Goal: Task Accomplishment & Management: Complete application form

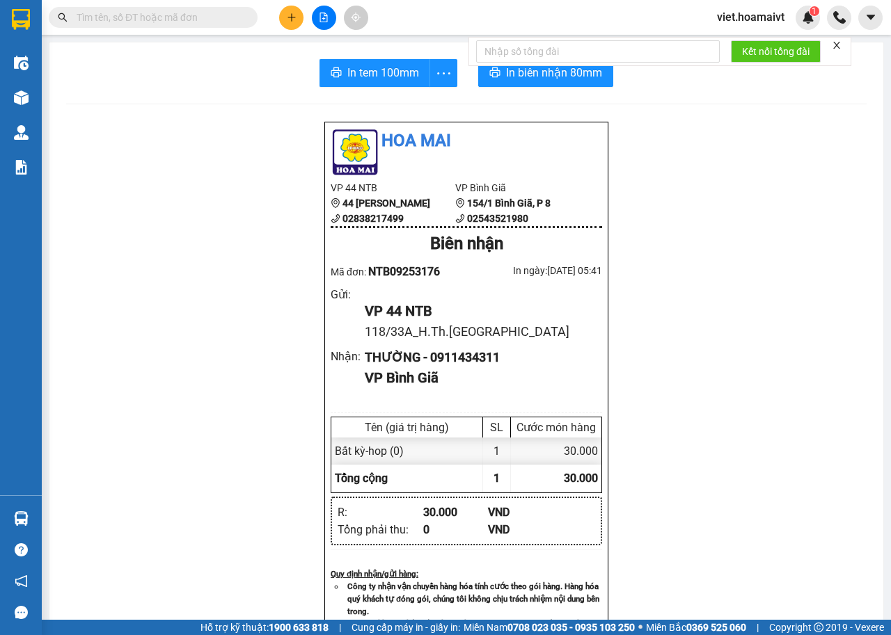
click at [294, 16] on icon "plus" at bounding box center [292, 18] width 10 height 10
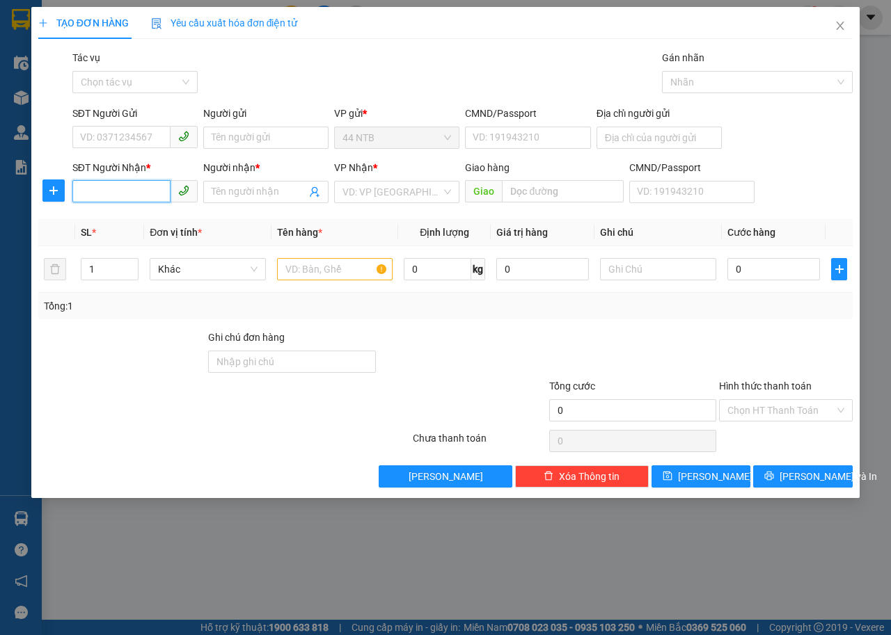
click at [143, 195] on input "SĐT Người Nhận *" at bounding box center [121, 191] width 98 height 22
click at [102, 190] on input "SĐT Người Nhận *" at bounding box center [121, 191] width 98 height 22
type input "0937369009"
click at [276, 198] on input "Người nhận *" at bounding box center [259, 191] width 95 height 15
click at [285, 191] on input "Người nhận *" at bounding box center [259, 191] width 95 height 15
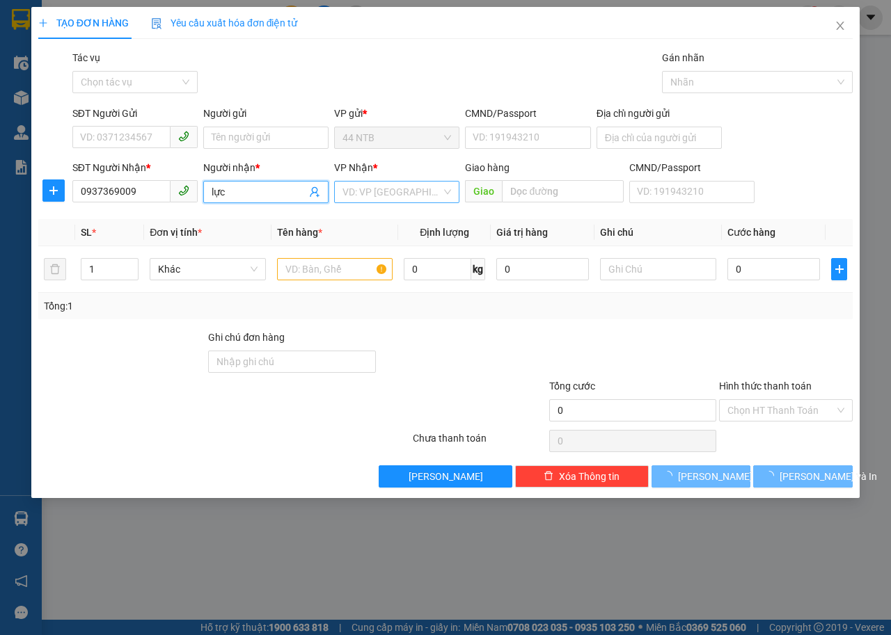
type input "lực"
click at [413, 188] on input "search" at bounding box center [391, 192] width 99 height 21
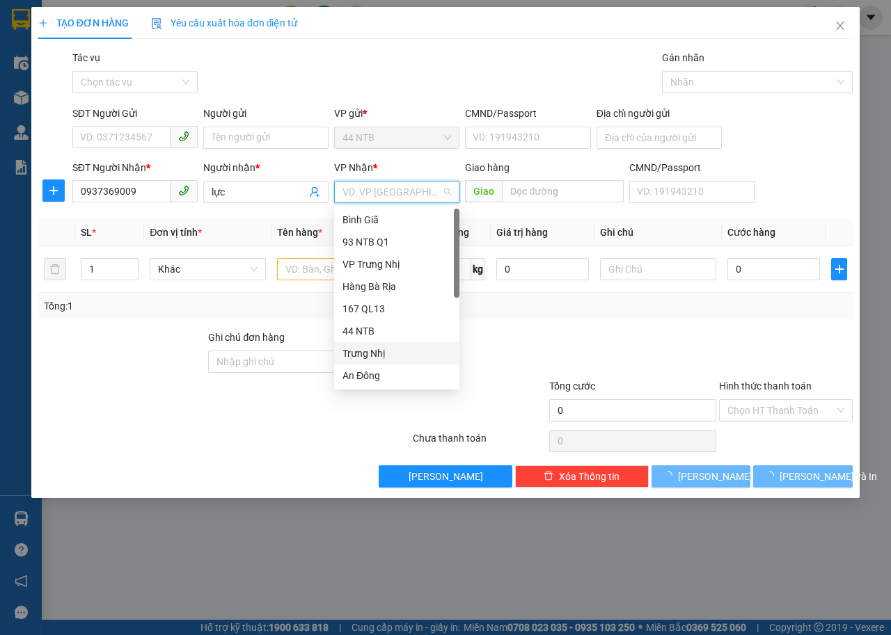
scroll to position [111, 0]
click at [387, 350] on div "HANG NGOAI" at bounding box center [396, 353] width 109 height 15
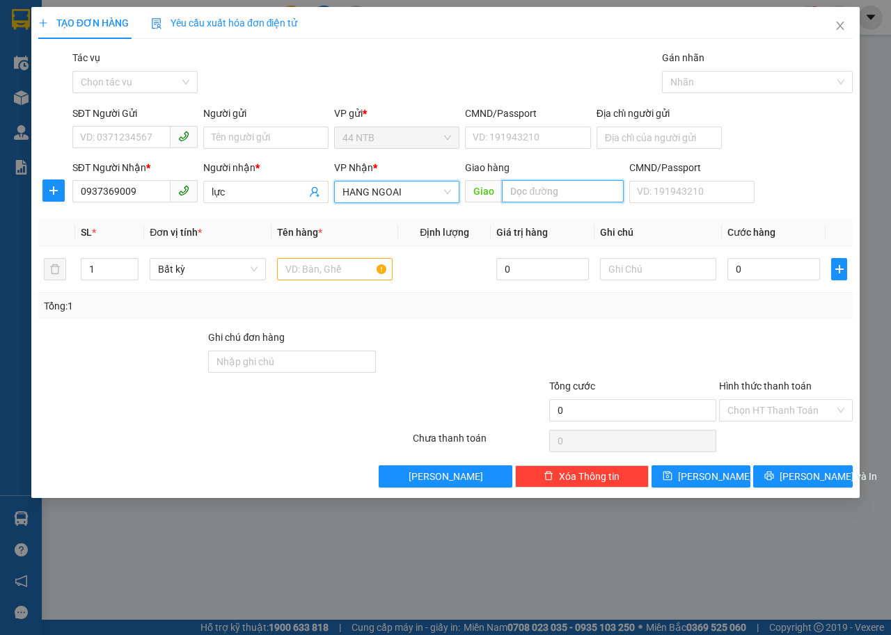
click at [552, 193] on input "text" at bounding box center [562, 191] width 121 height 22
type input "phú mỹ"
click at [311, 269] on input "text" at bounding box center [335, 269] width 116 height 22
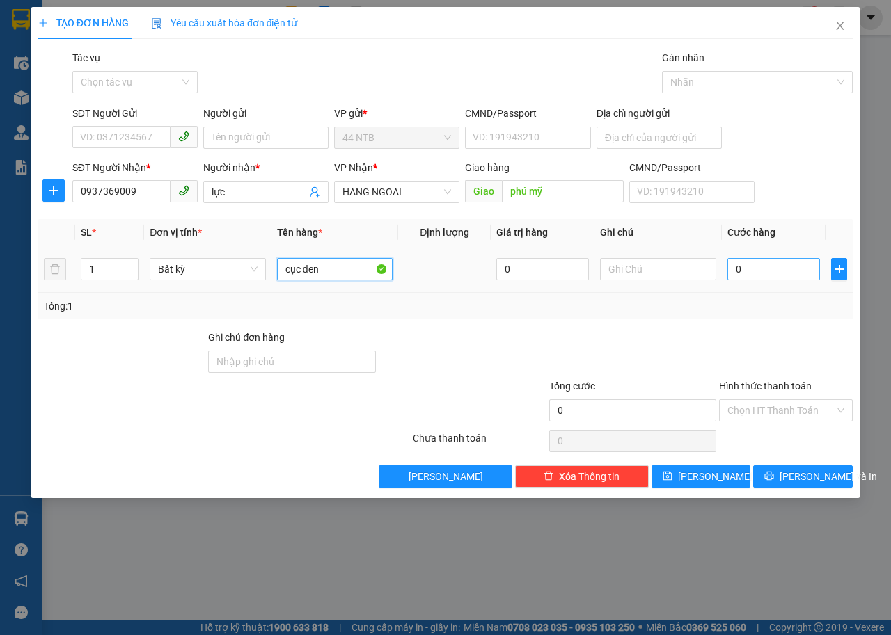
type input "cục đen"
click at [747, 269] on input "0" at bounding box center [773, 269] width 93 height 22
type input "4"
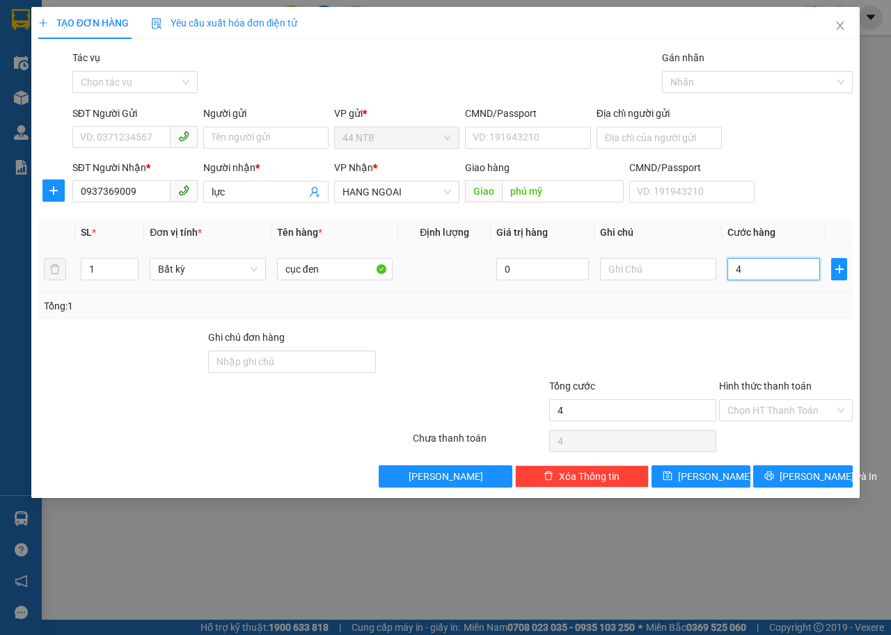
type input "40"
type input "40.000"
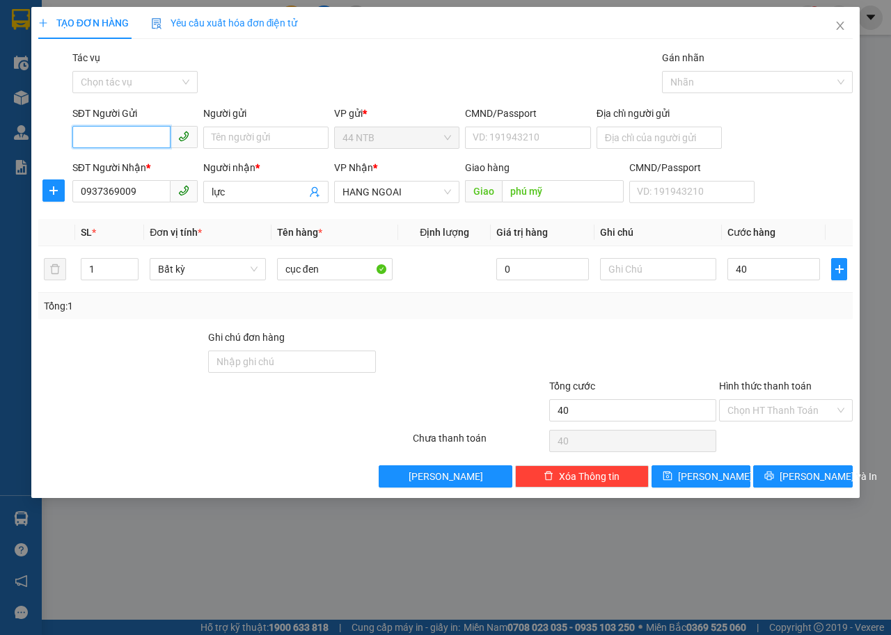
type input "40.000"
click at [143, 134] on input "SĐT Người Gửi" at bounding box center [121, 137] width 98 height 22
type input "0907899179"
click at [160, 167] on div "0907899179 - Chung" at bounding box center [135, 165] width 109 height 15
type input "[PERSON_NAME]"
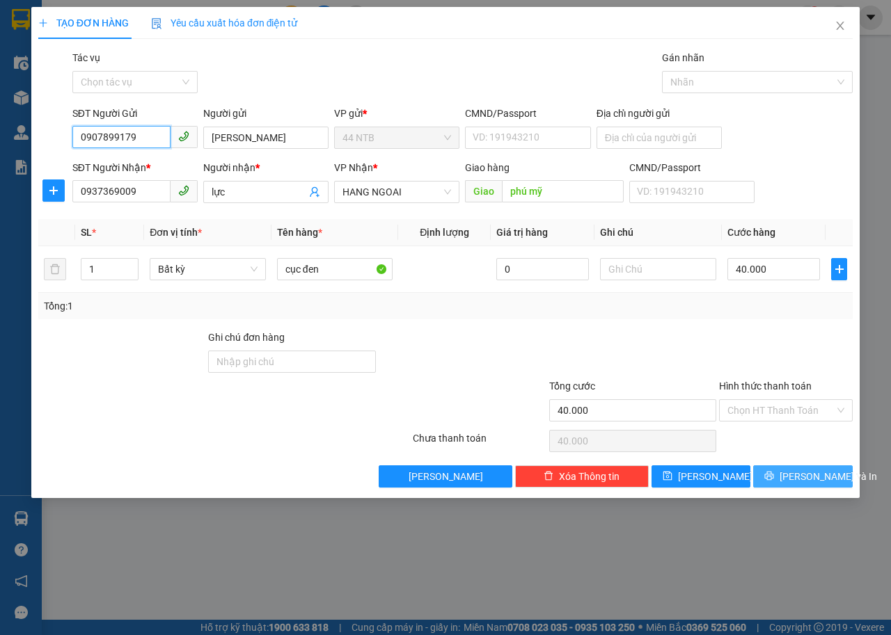
type input "0907899179"
click at [839, 473] on button "[PERSON_NAME] và In" at bounding box center [803, 477] width 100 height 22
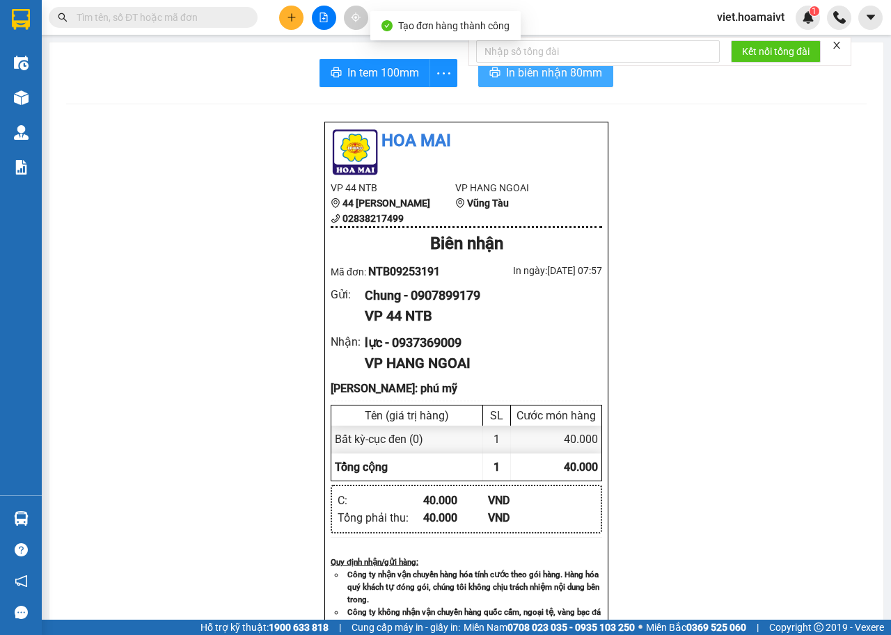
click at [537, 78] on span "In biên nhận 80mm" at bounding box center [554, 72] width 96 height 17
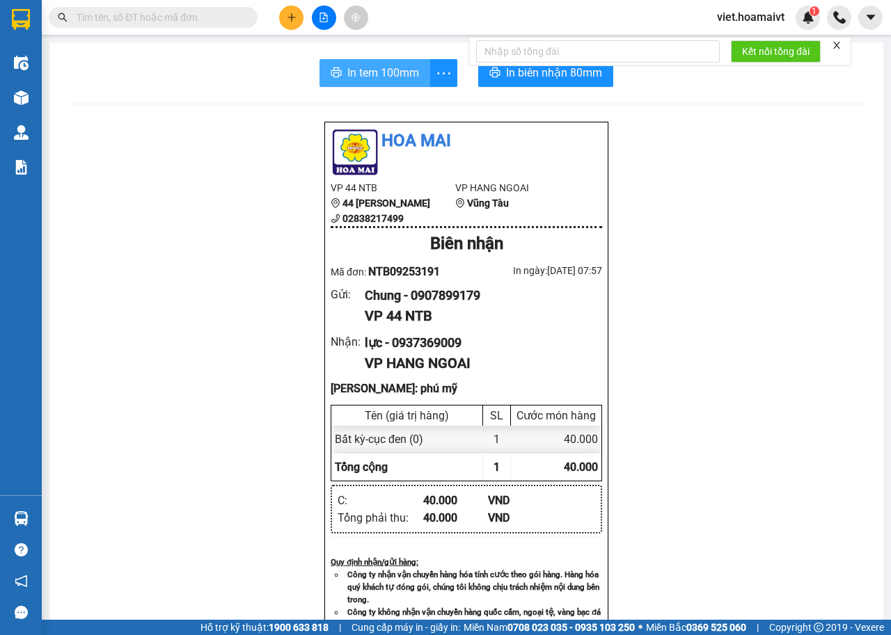
drag, startPoint x: 388, startPoint y: 65, endPoint x: 390, endPoint y: 72, distance: 7.3
click at [388, 66] on span "In tem 100mm" at bounding box center [383, 72] width 72 height 17
